Goal: Task Accomplishment & Management: Use online tool/utility

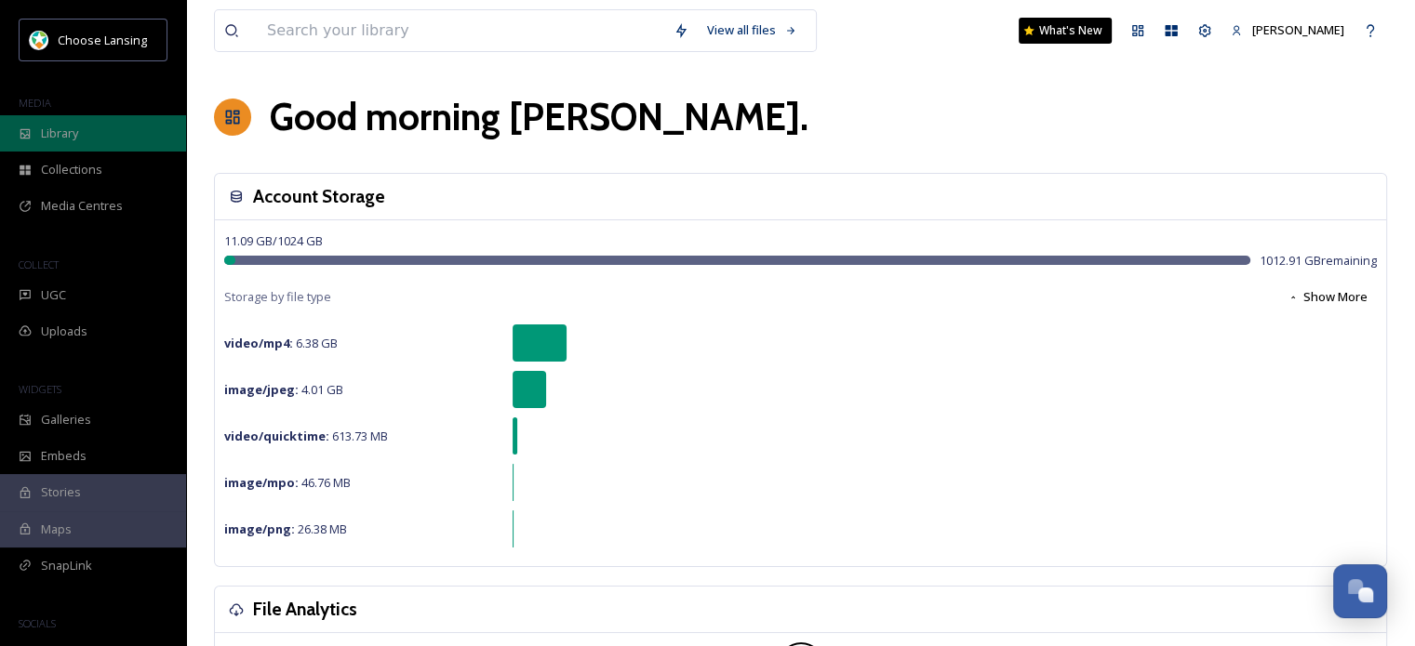
click at [79, 140] on div "Library" at bounding box center [93, 133] width 186 height 36
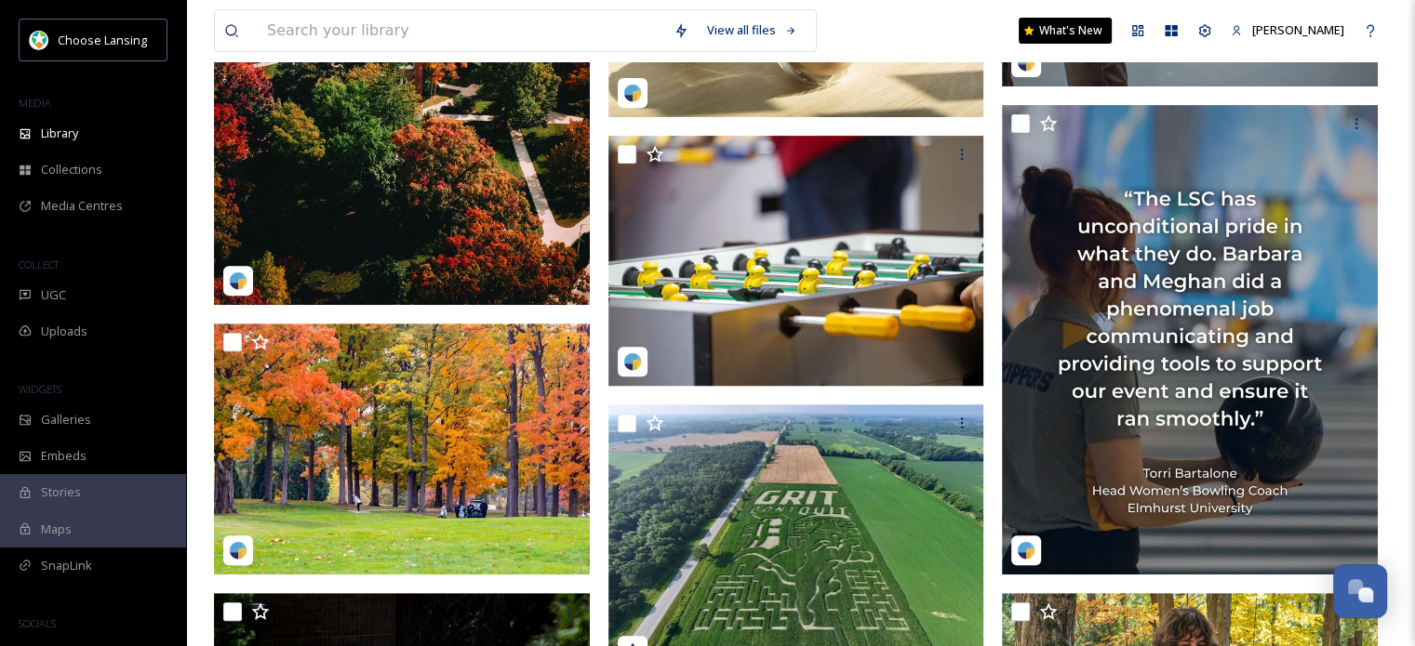
scroll to position [599, 0]
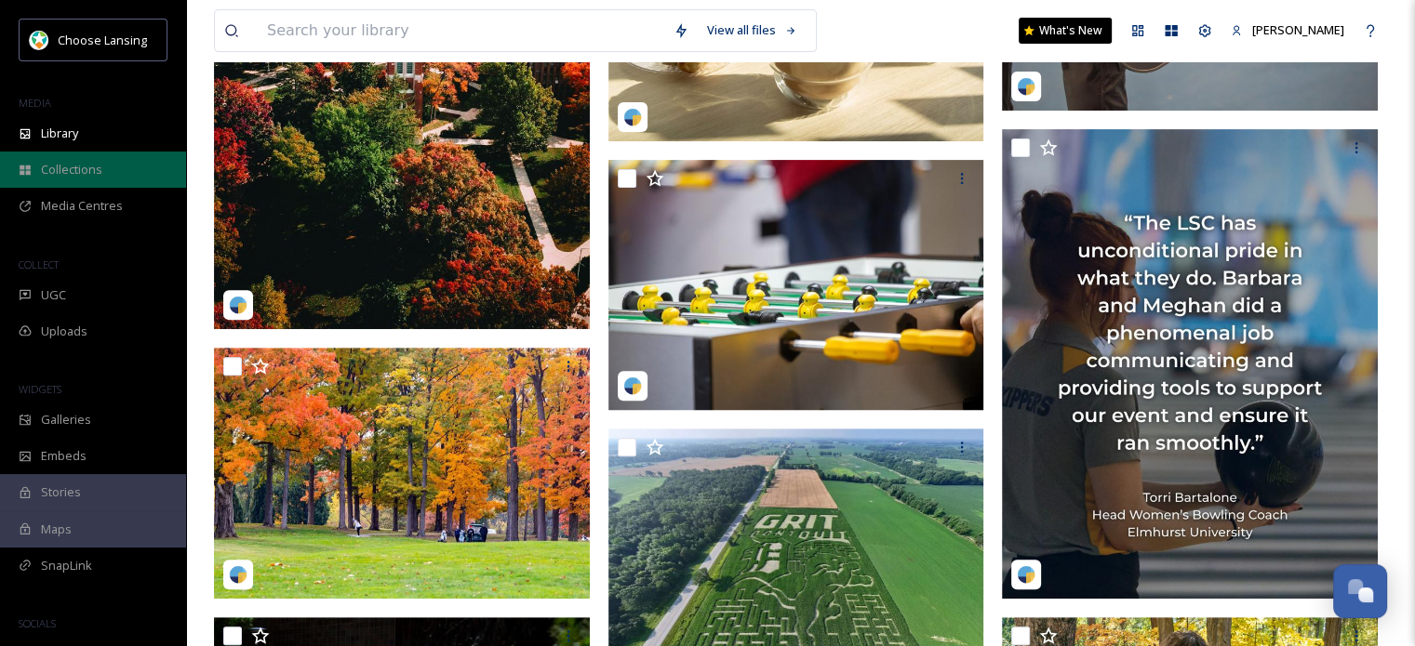
click at [73, 159] on div "Collections" at bounding box center [93, 170] width 186 height 36
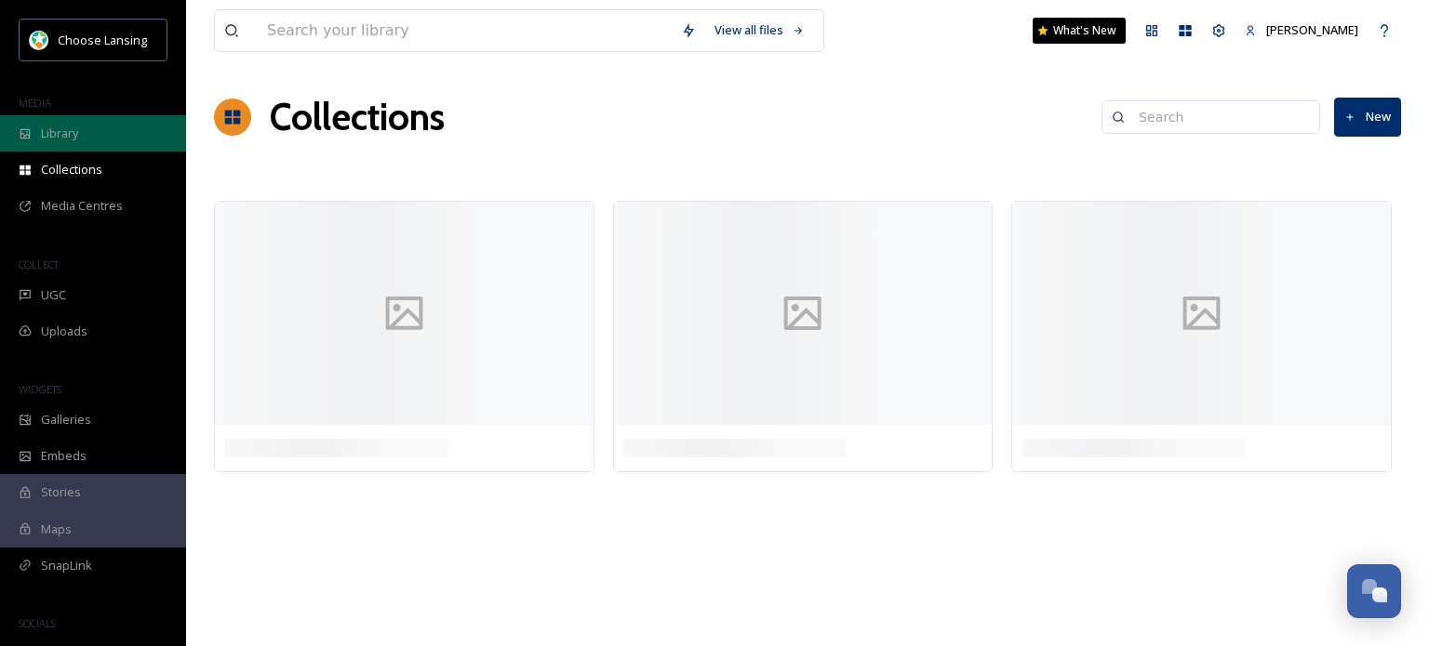
click at [72, 134] on span "Library" at bounding box center [59, 134] width 37 height 18
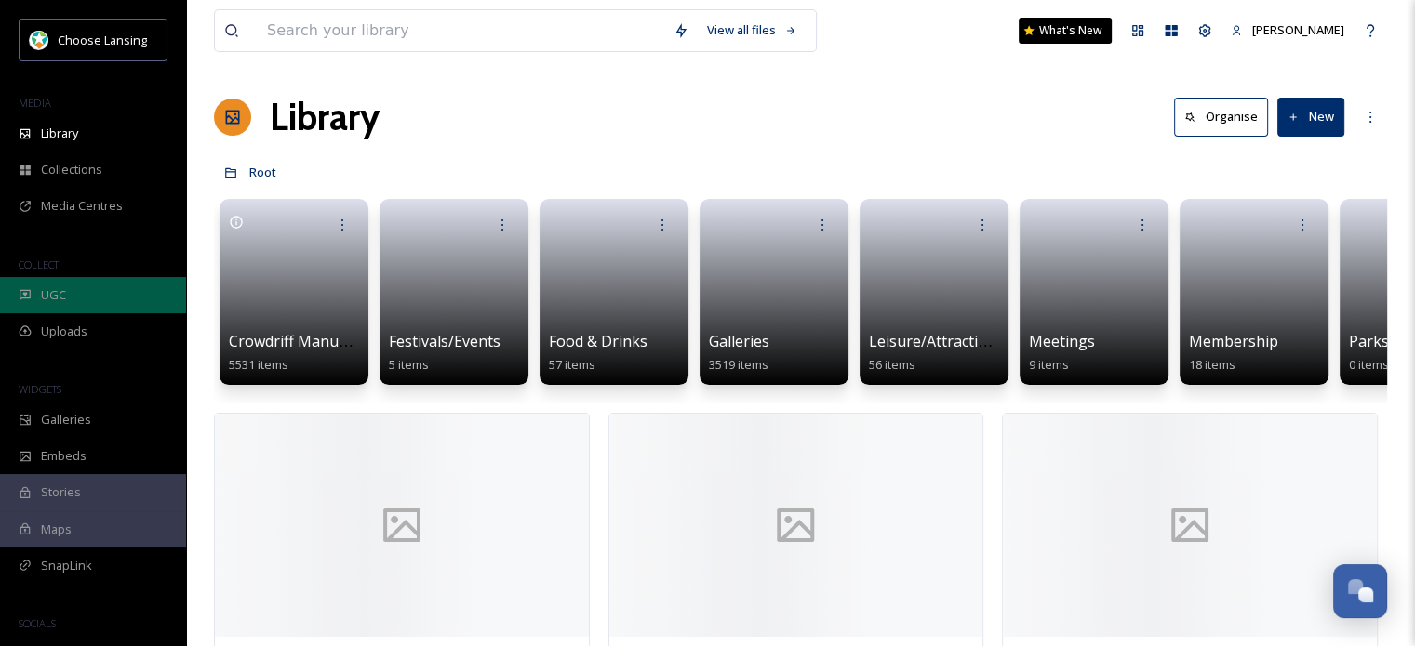
click at [64, 289] on span "UGC" at bounding box center [53, 295] width 25 height 18
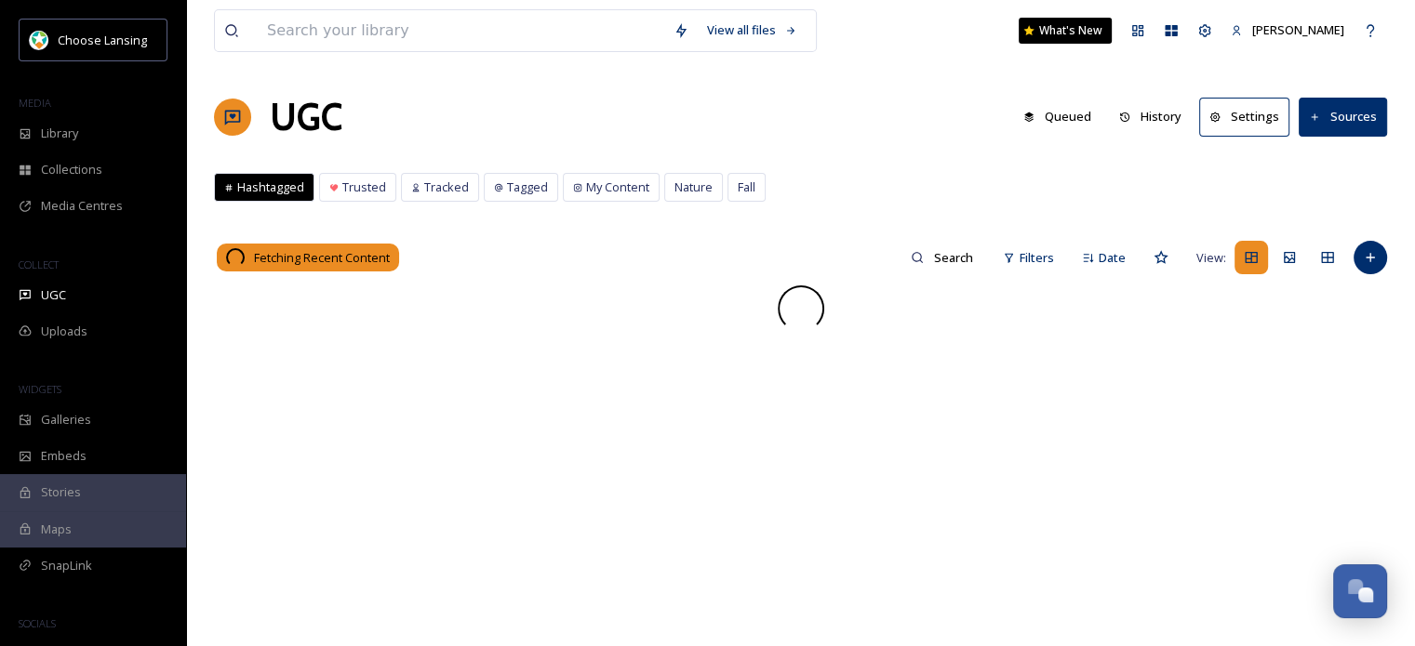
click at [651, 148] on div "View all files What's New [PERSON_NAME] UGC Queued History Settings Sources Has…" at bounding box center [800, 466] width 1229 height 932
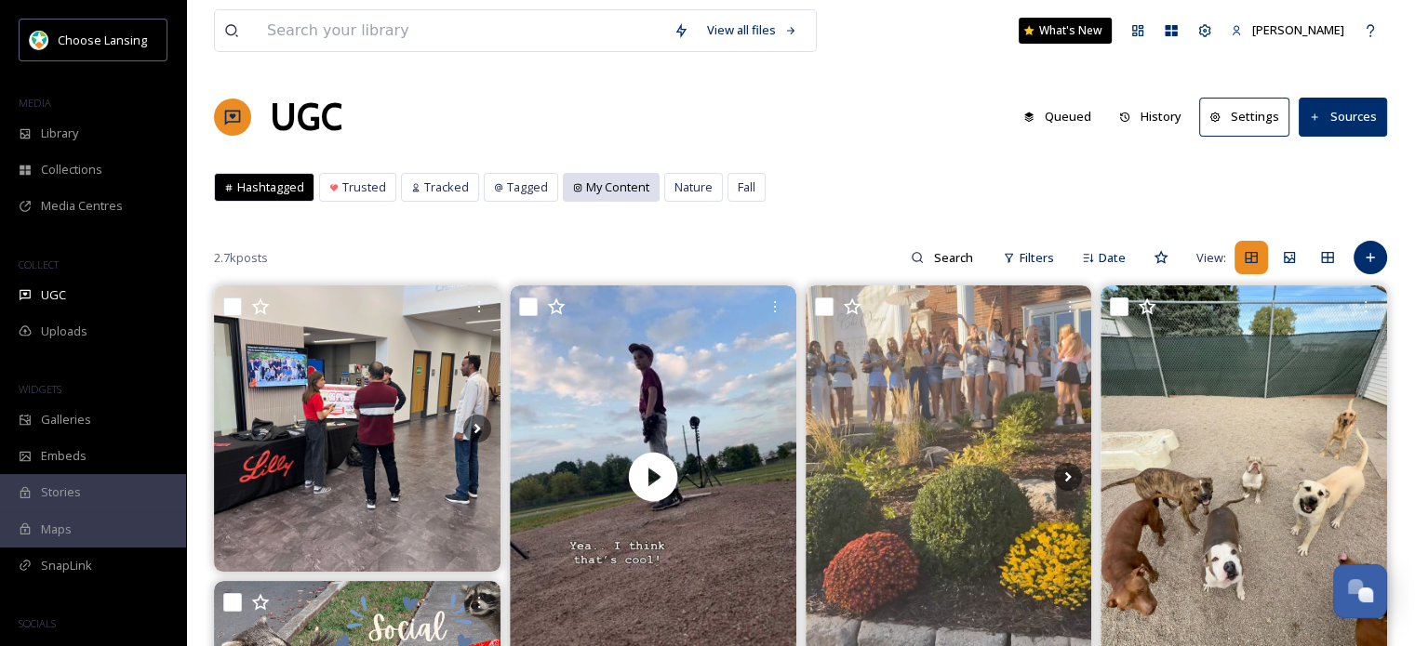
click at [588, 183] on span "My Content" at bounding box center [617, 188] width 63 height 18
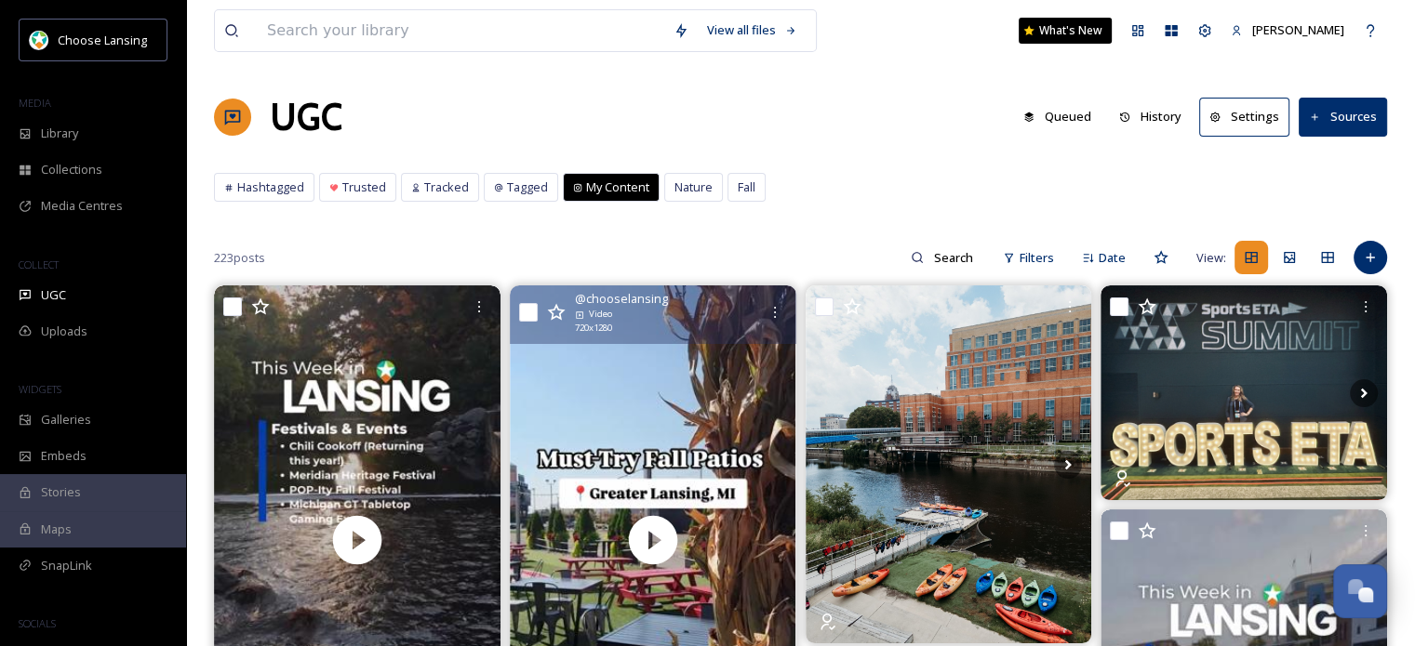
click at [532, 311] on input "checkbox" at bounding box center [528, 312] width 19 height 19
checkbox input "true"
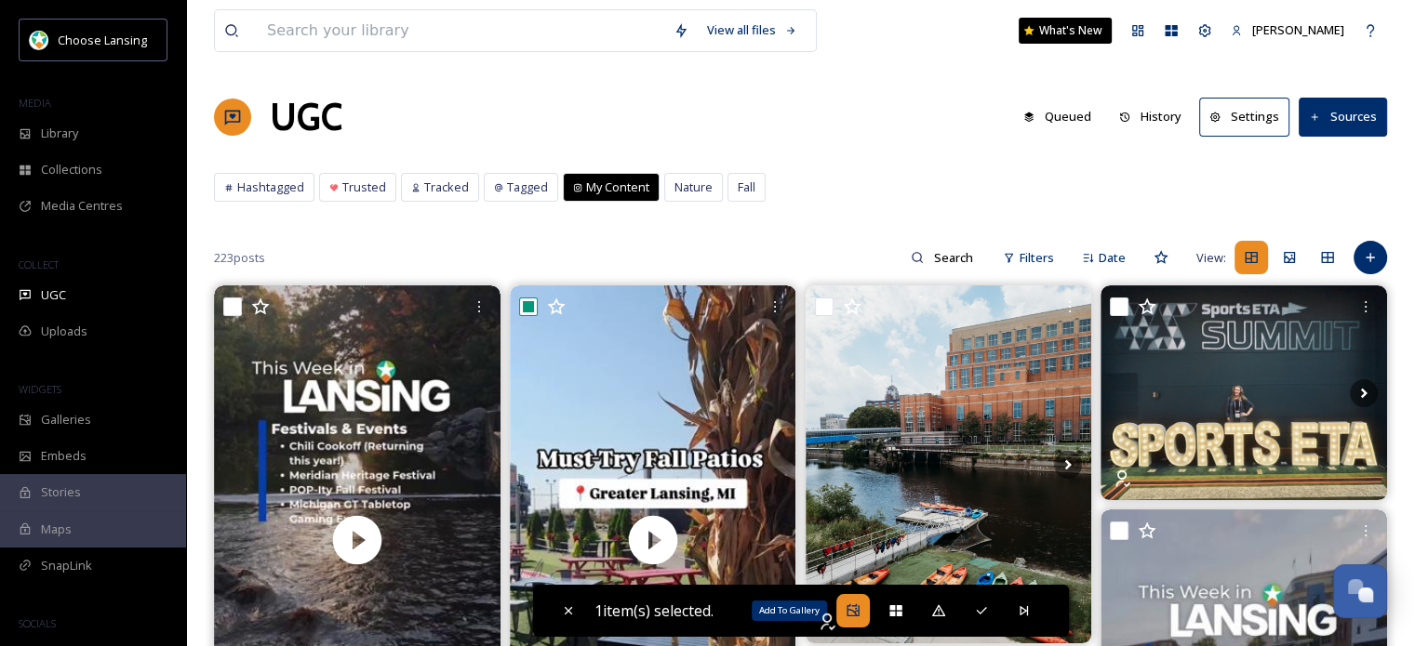
click at [852, 609] on icon at bounding box center [852, 611] width 15 height 15
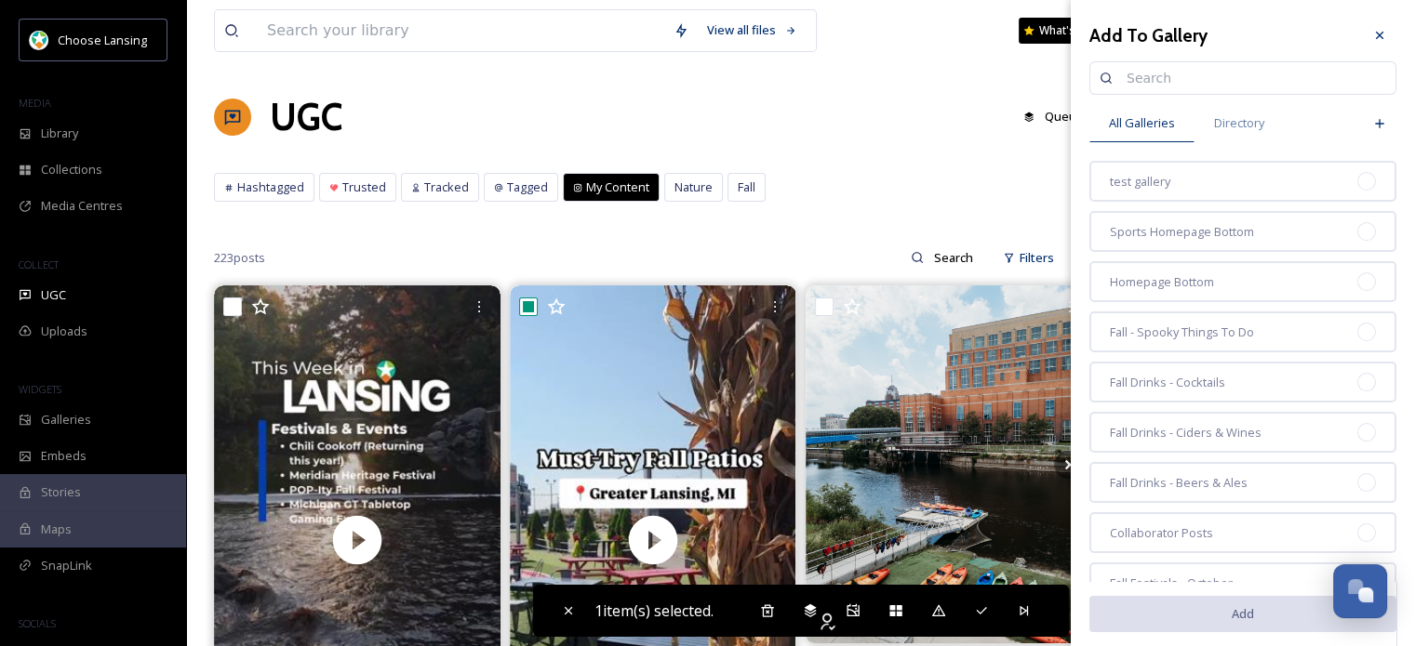
click at [1199, 70] on input at bounding box center [1251, 78] width 269 height 37
type input "reels"
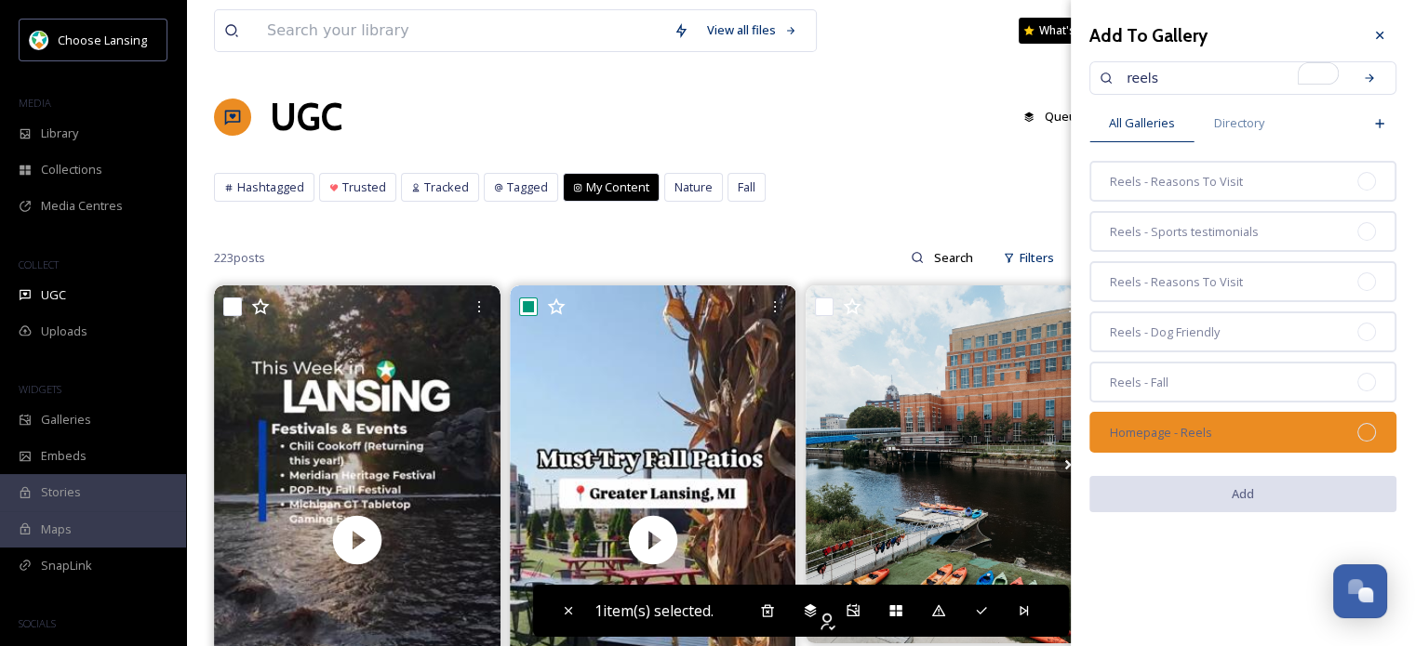
click at [1222, 426] on div "Homepage - Reels" at bounding box center [1242, 432] width 307 height 41
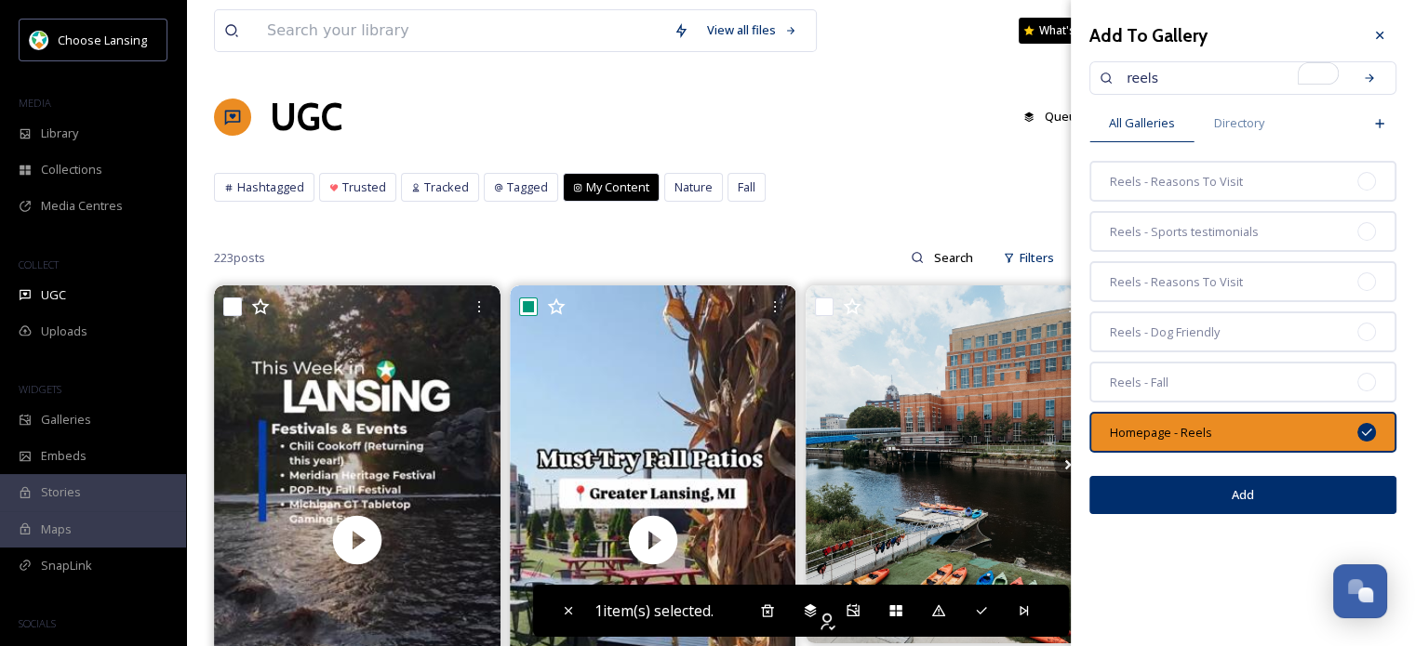
click at [1235, 482] on button "Add" at bounding box center [1242, 495] width 307 height 38
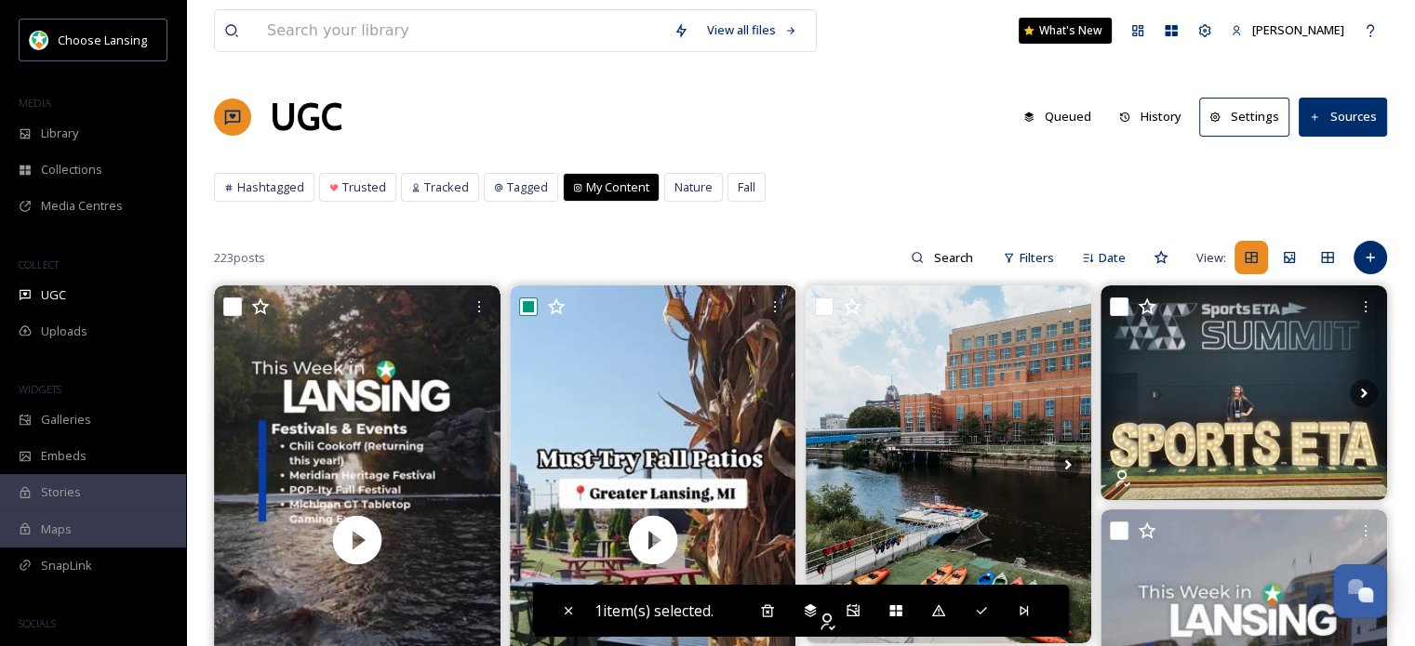
scroll to position [67, 0]
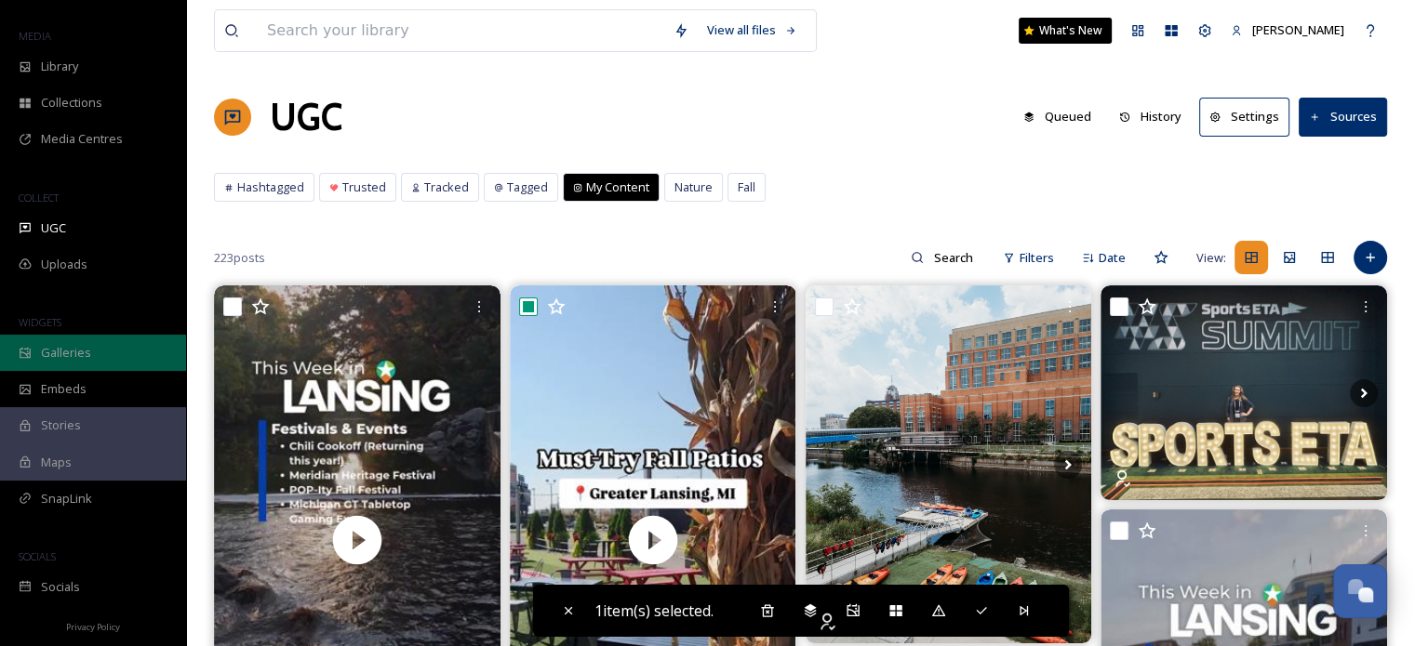
click at [72, 356] on span "Galleries" at bounding box center [66, 353] width 50 height 18
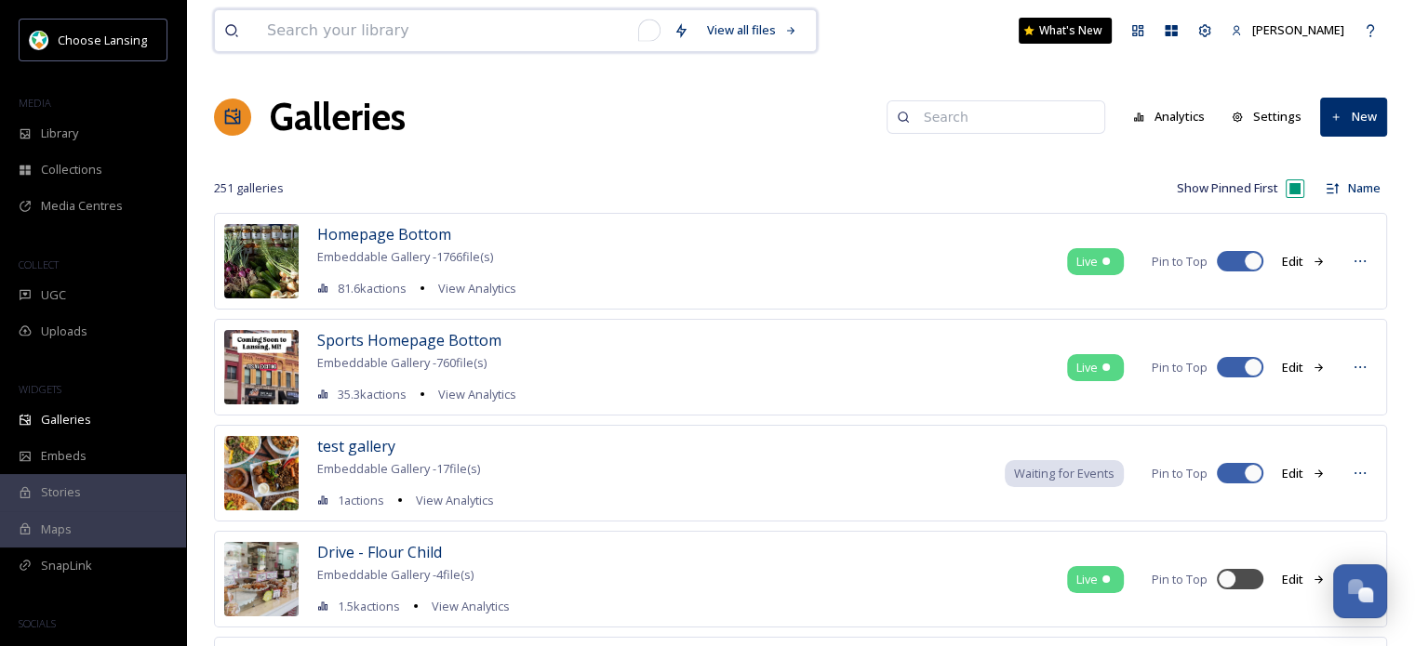
click at [500, 36] on input "To enrich screen reader interactions, please activate Accessibility in Grammarl…" at bounding box center [461, 30] width 406 height 41
type input "reels"
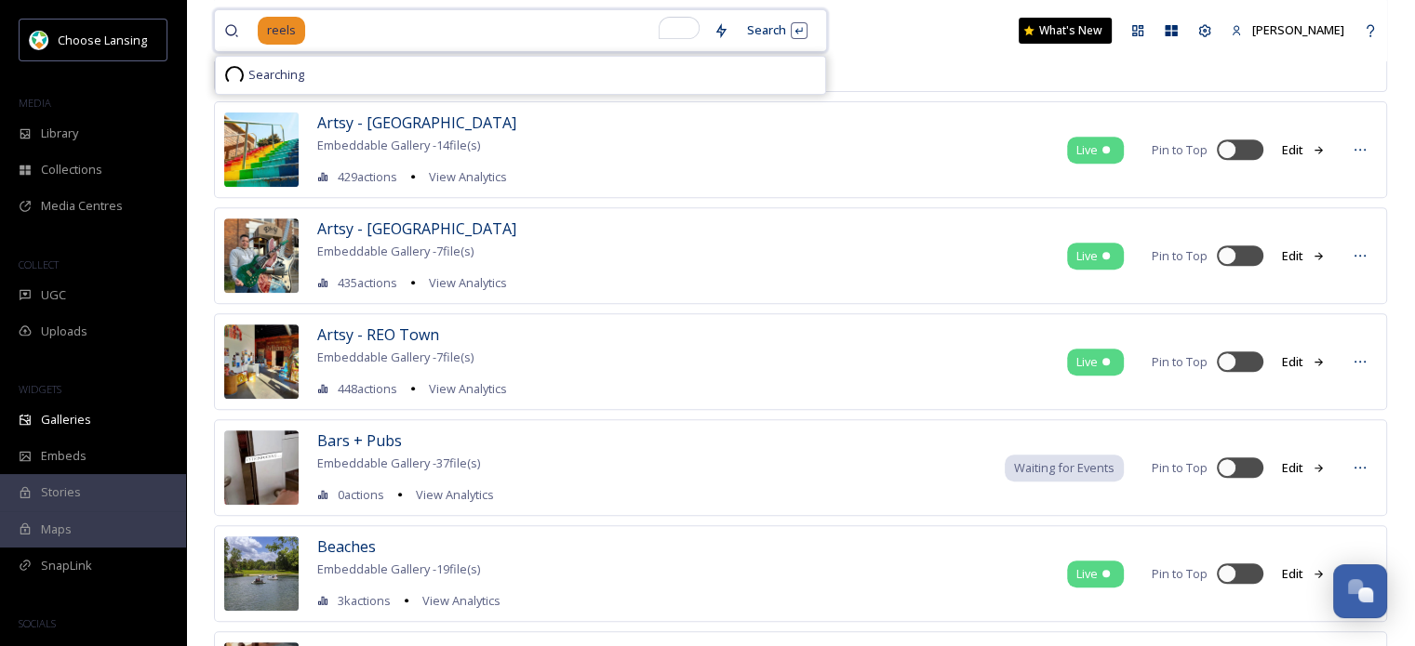
scroll to position [761, 0]
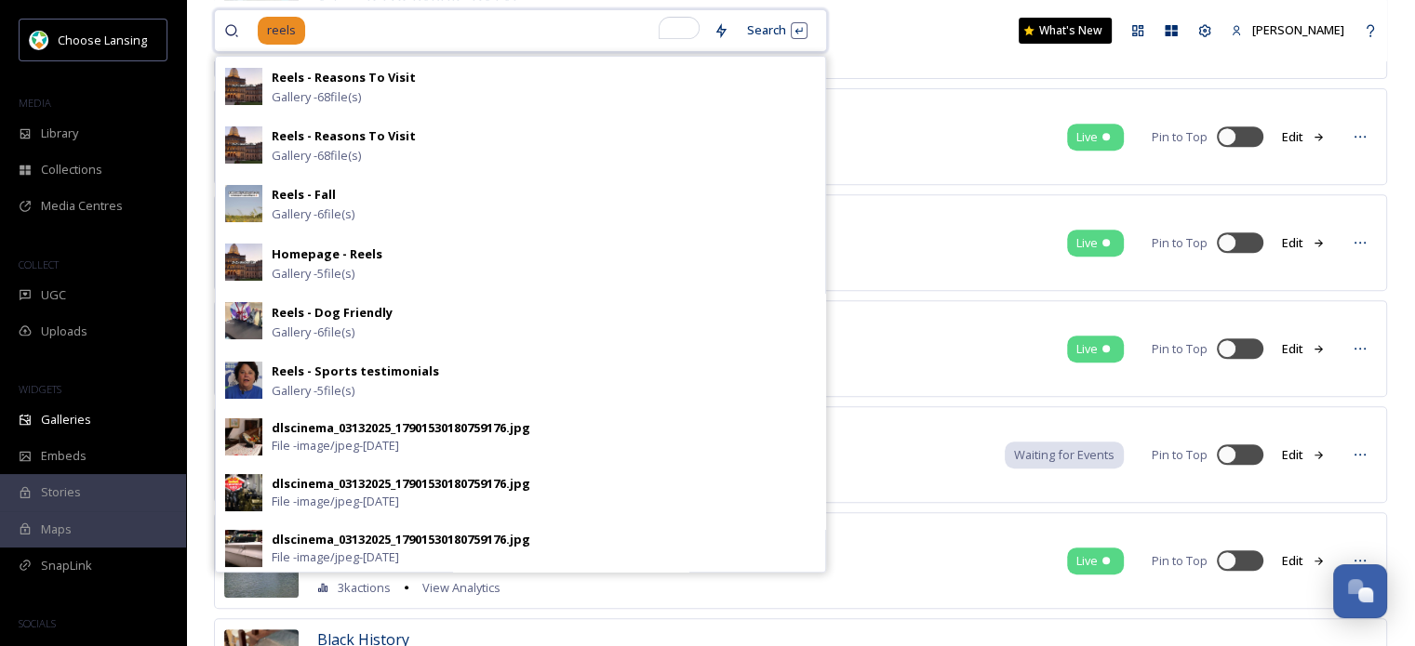
click at [434, 32] on input "To enrich screen reader interactions, please activate Accessibility in Grammarl…" at bounding box center [505, 30] width 397 height 41
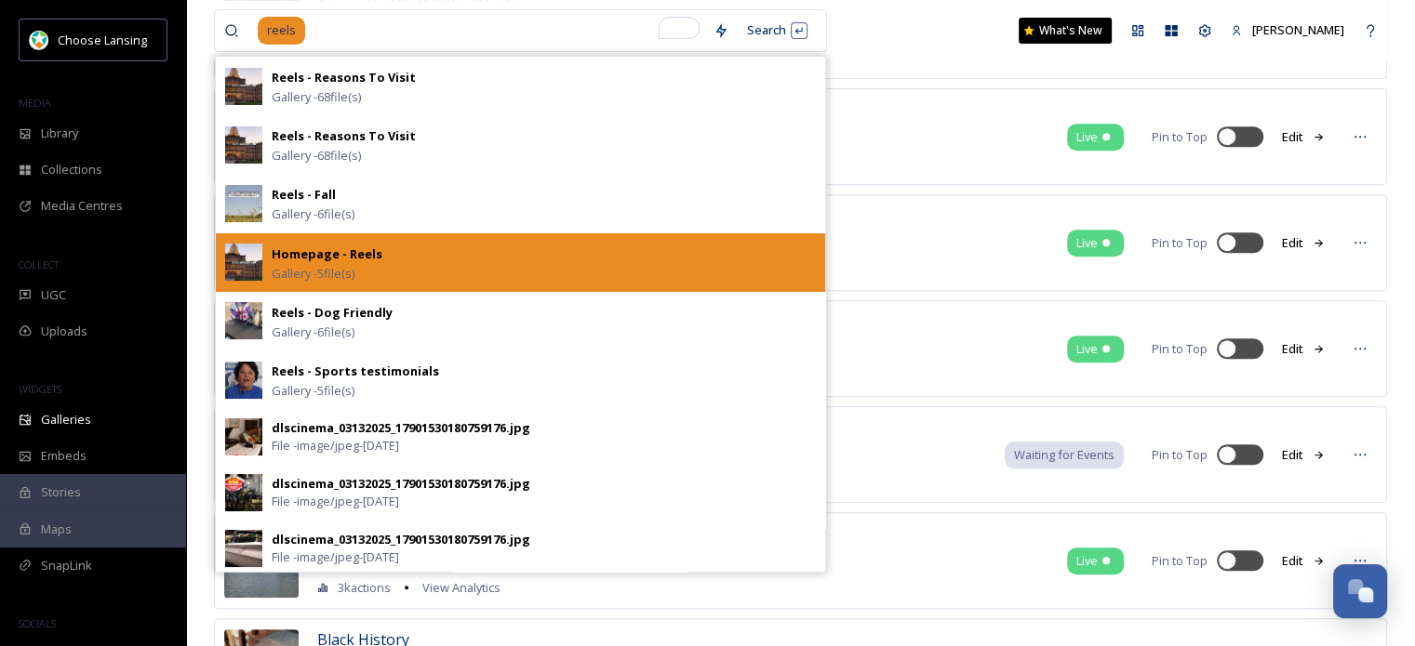
click at [368, 244] on div "Homepage - Reels" at bounding box center [327, 254] width 111 height 22
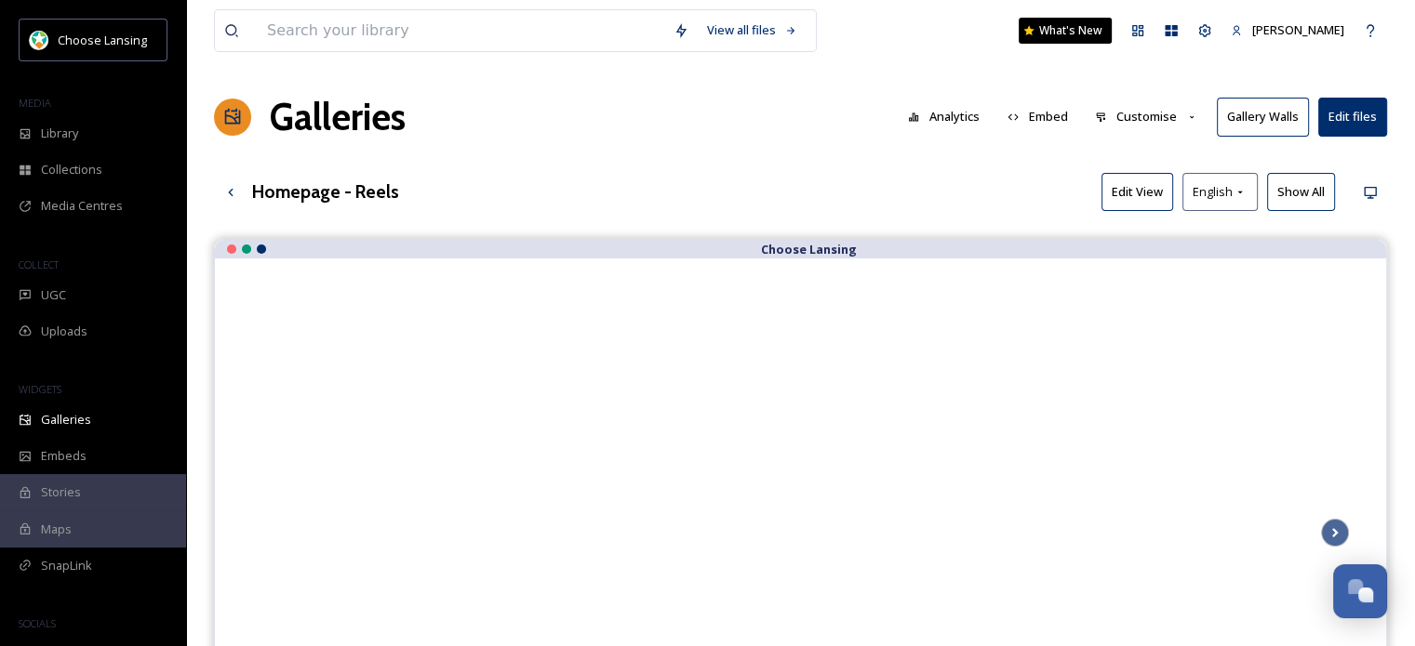
click at [1133, 194] on button "Edit View" at bounding box center [1137, 192] width 72 height 38
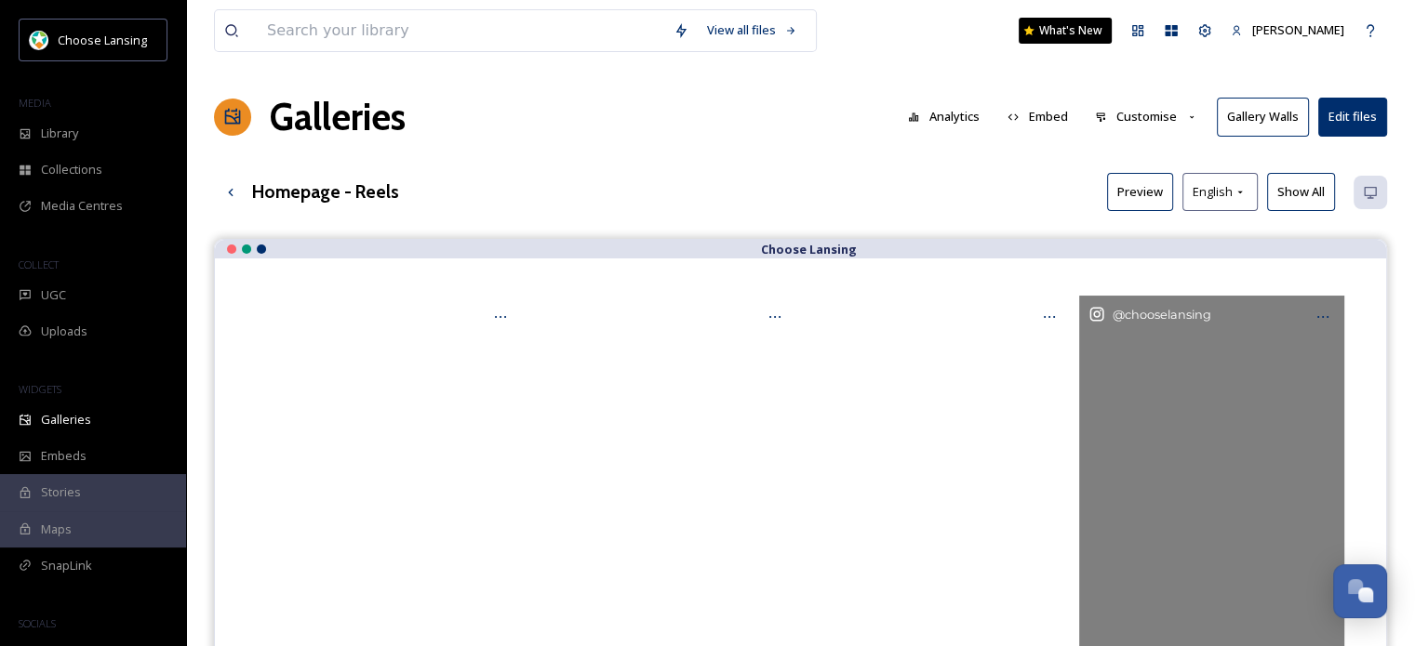
click at [1168, 382] on div "@ chooselansing" at bounding box center [1212, 532] width 266 height 472
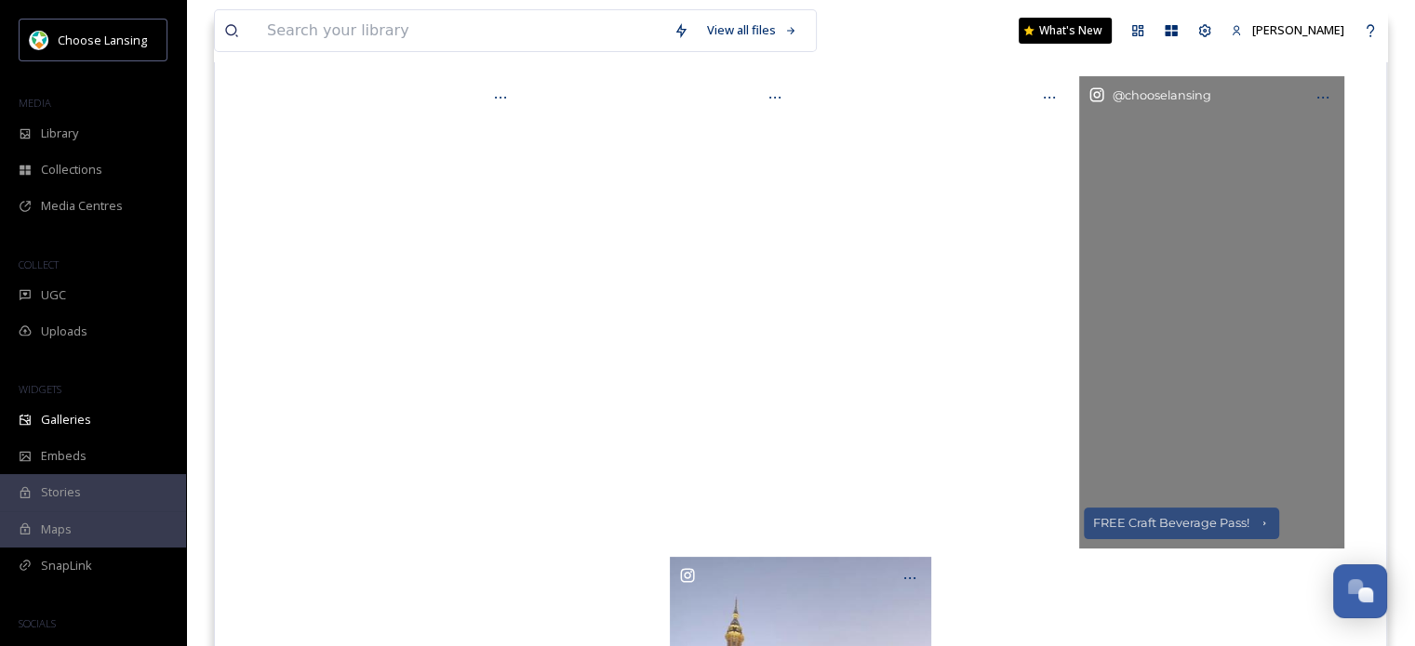
scroll to position [73, 0]
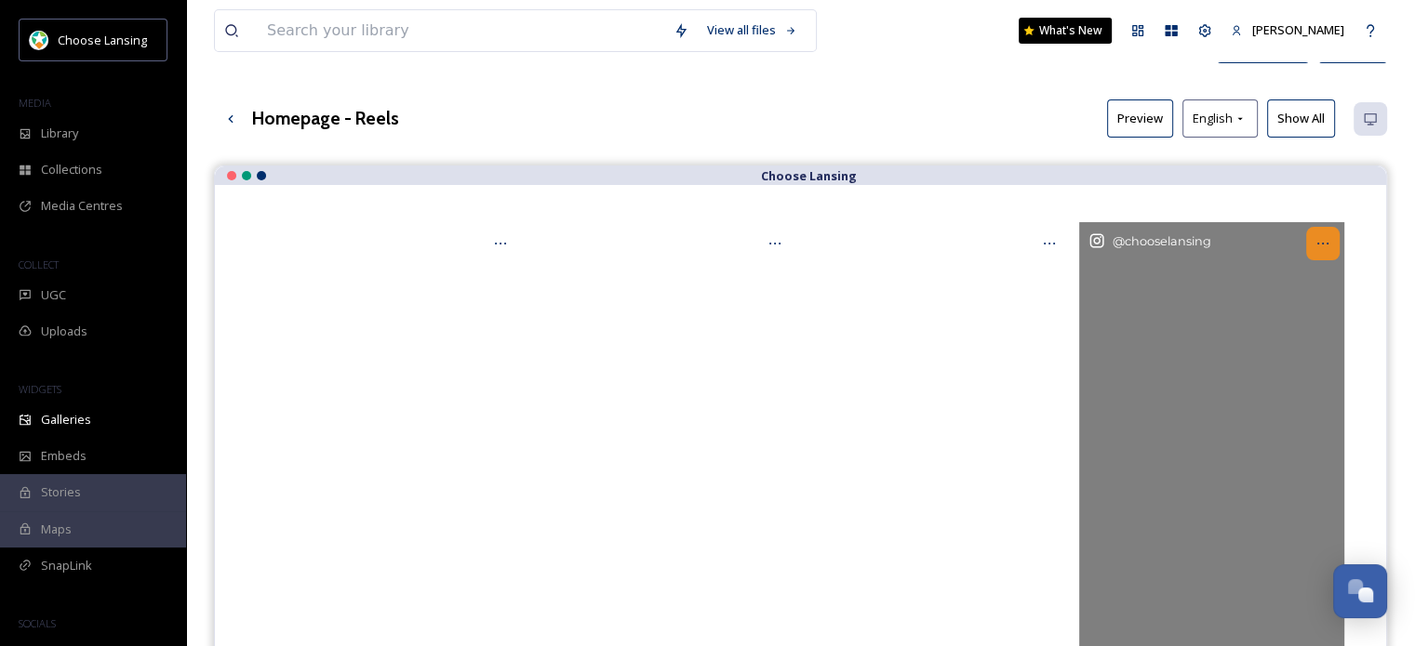
click at [1322, 246] on icon "Opens media popup. Media description: chooselansing-3655290.mp4." at bounding box center [1322, 243] width 15 height 15
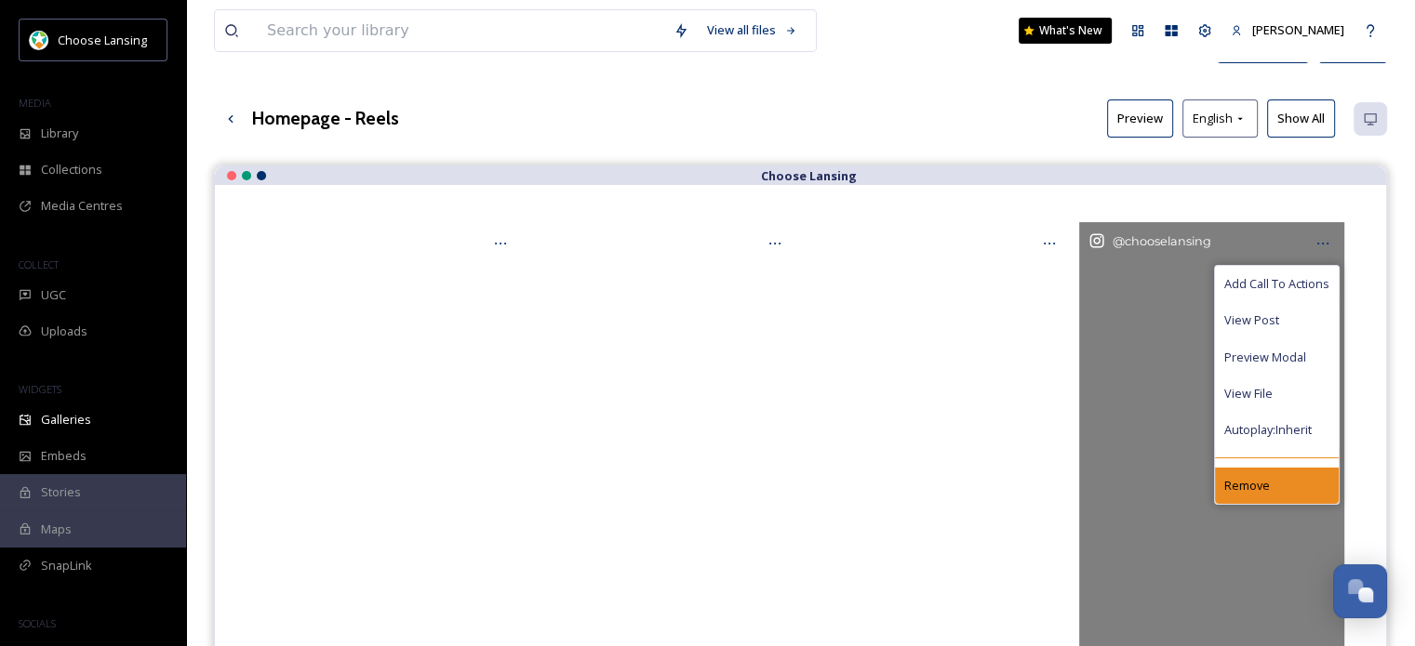
click at [1262, 478] on span "Remove" at bounding box center [1247, 486] width 46 height 18
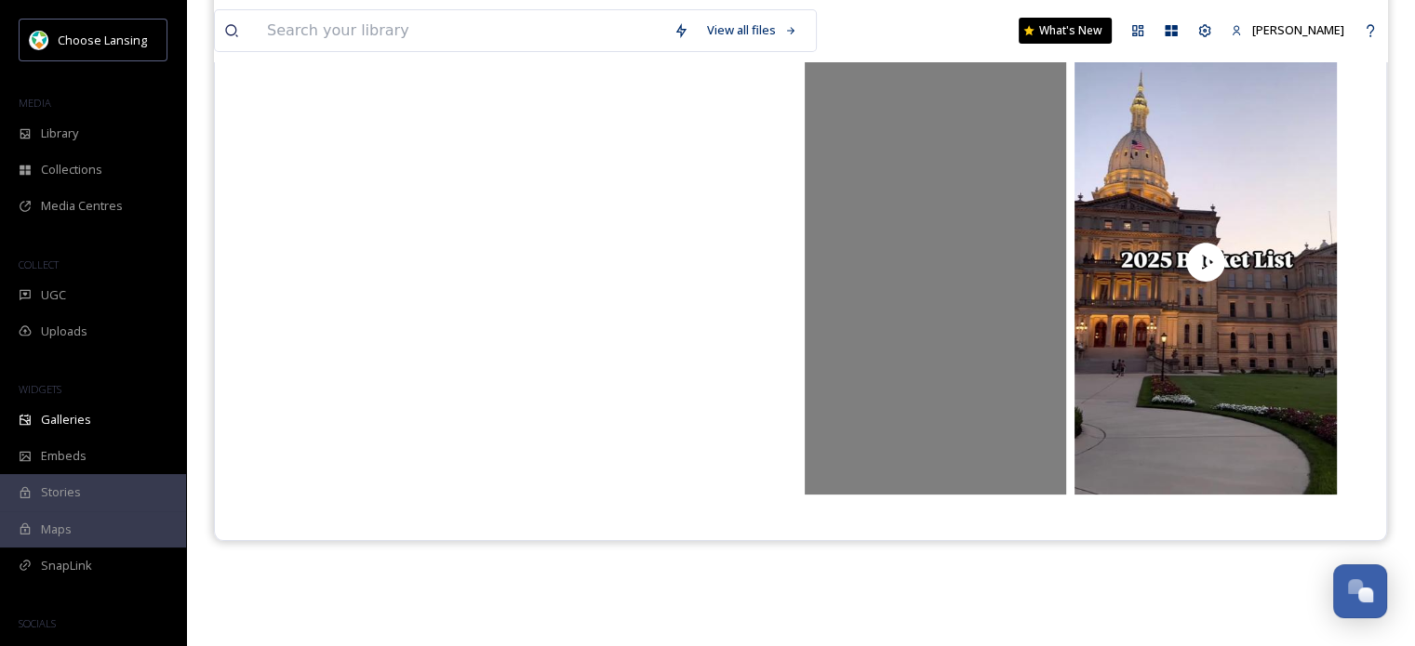
scroll to position [0, 0]
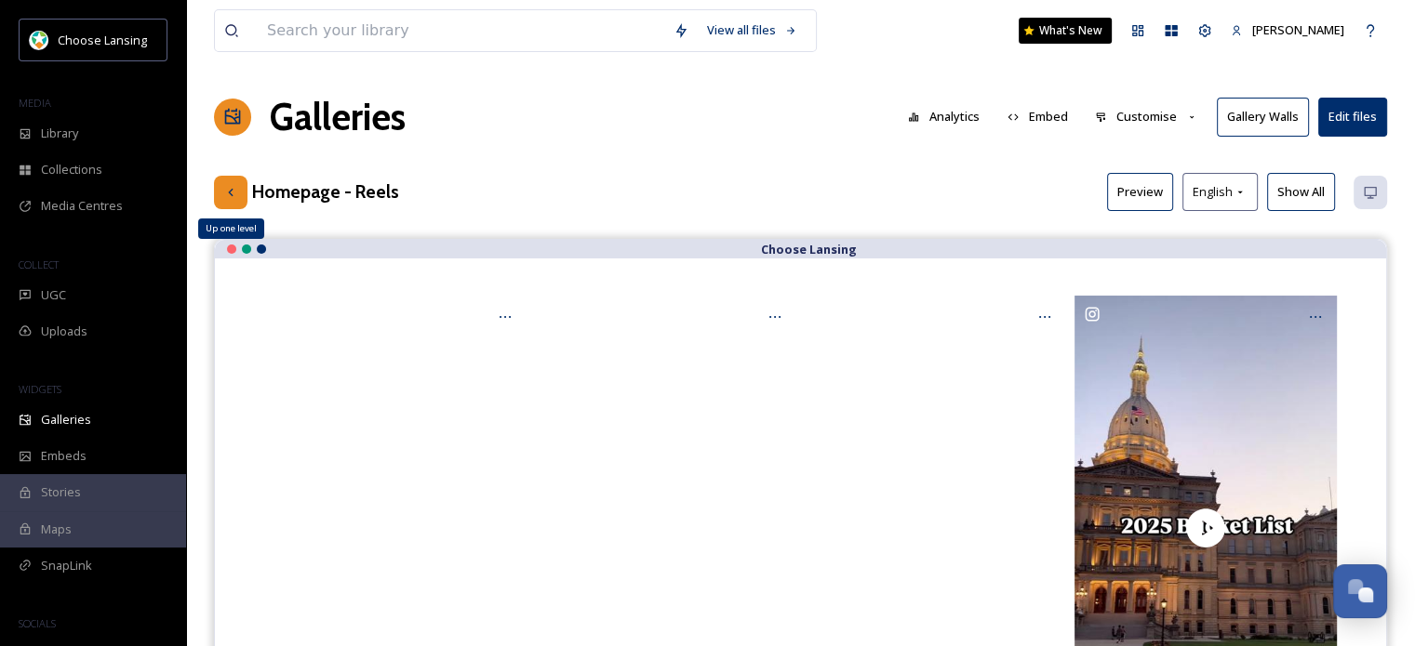
click at [243, 185] on div "Up one level" at bounding box center [230, 192] width 33 height 33
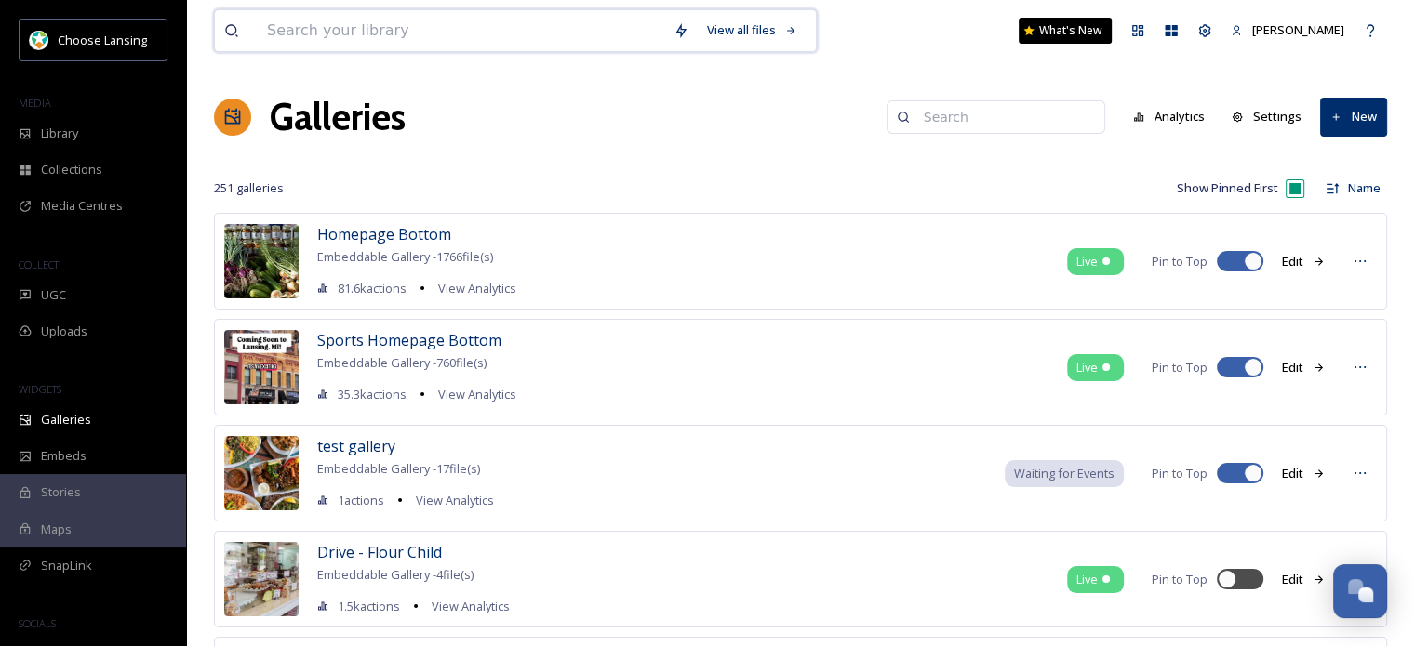
click at [502, 26] on input at bounding box center [461, 30] width 406 height 41
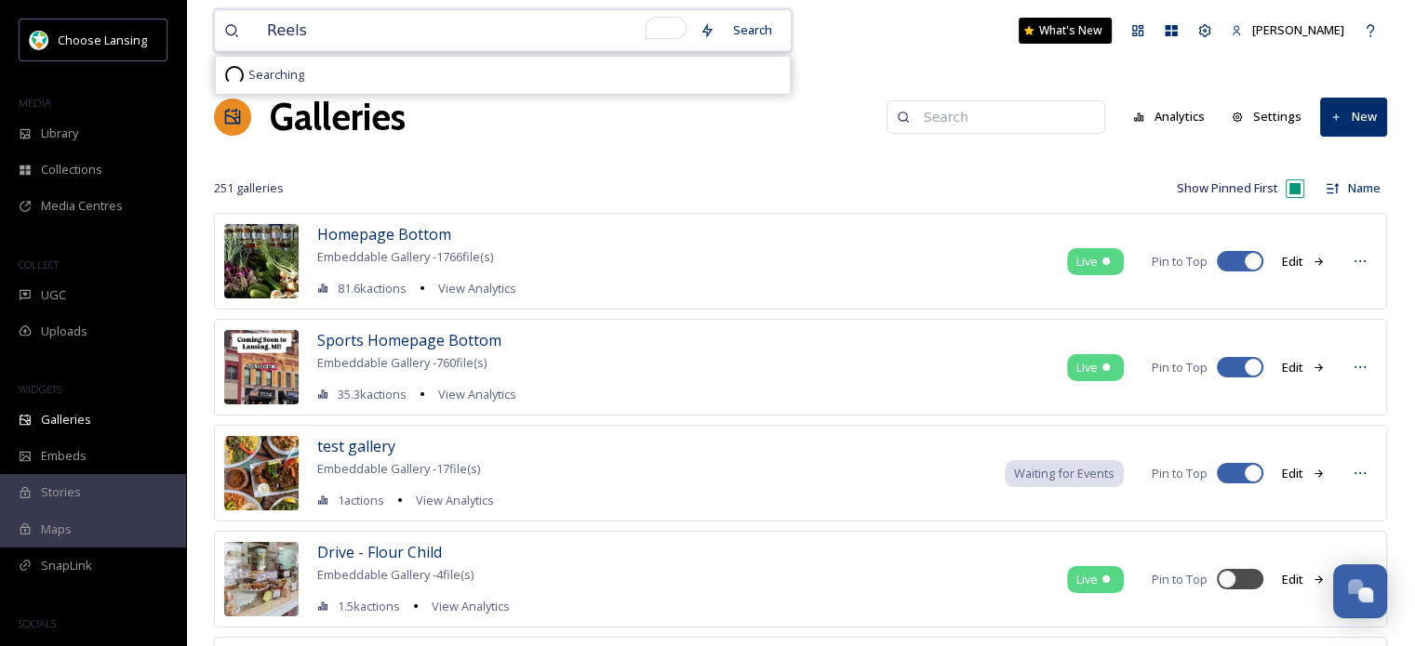
type input "Reels"
